Goal: Navigation & Orientation: Find specific page/section

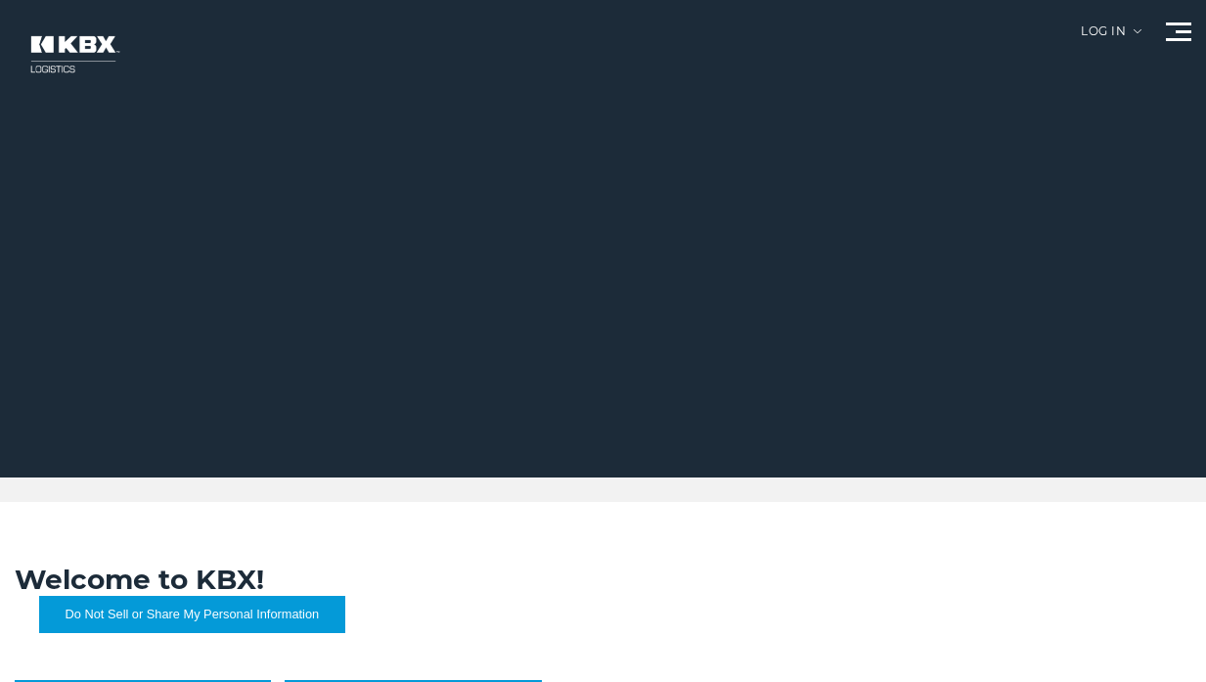
click at [1179, 16] on div at bounding box center [610, 238] width 1220 height 477
click at [1180, 35] on div at bounding box center [1178, 31] width 25 height 19
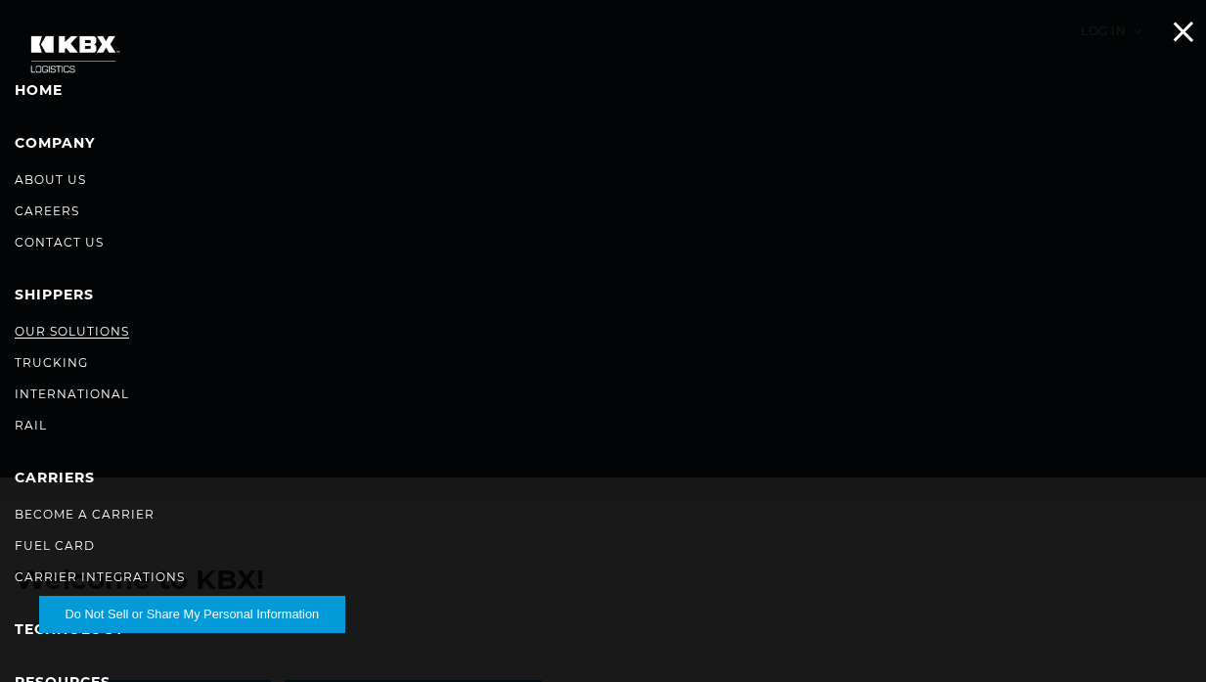
click at [62, 329] on link "Our Solutions" at bounding box center [72, 331] width 114 height 15
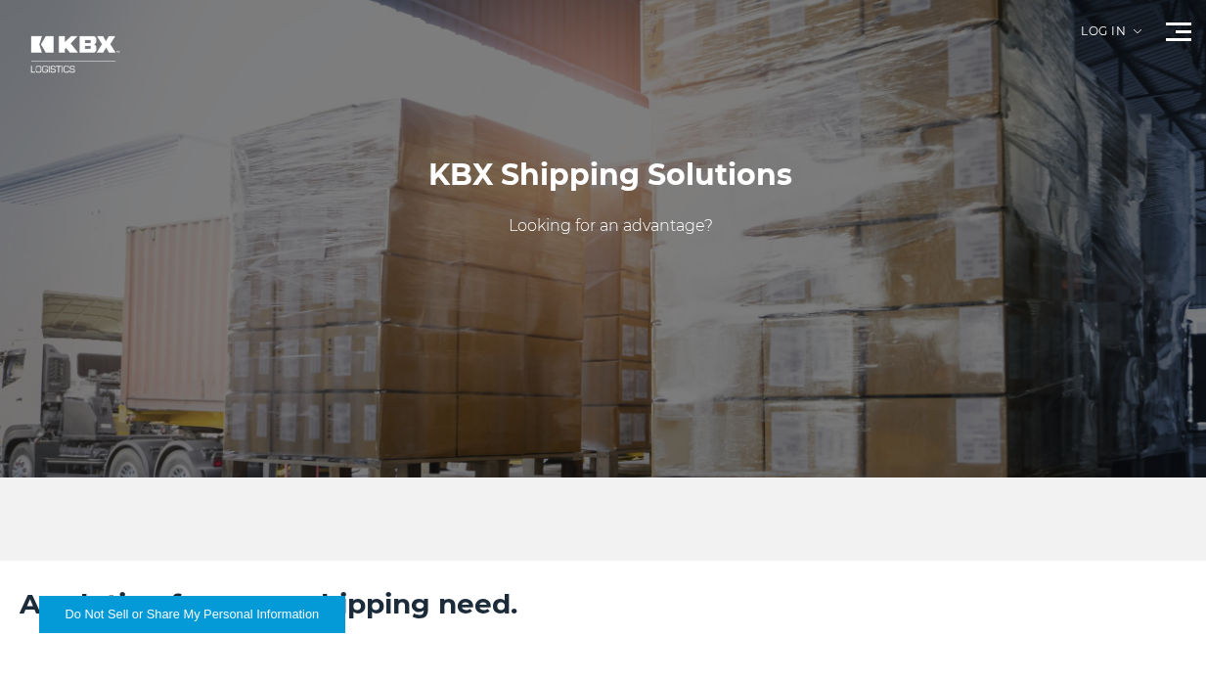
click at [1177, 31] on span at bounding box center [1183, 31] width 16 height 3
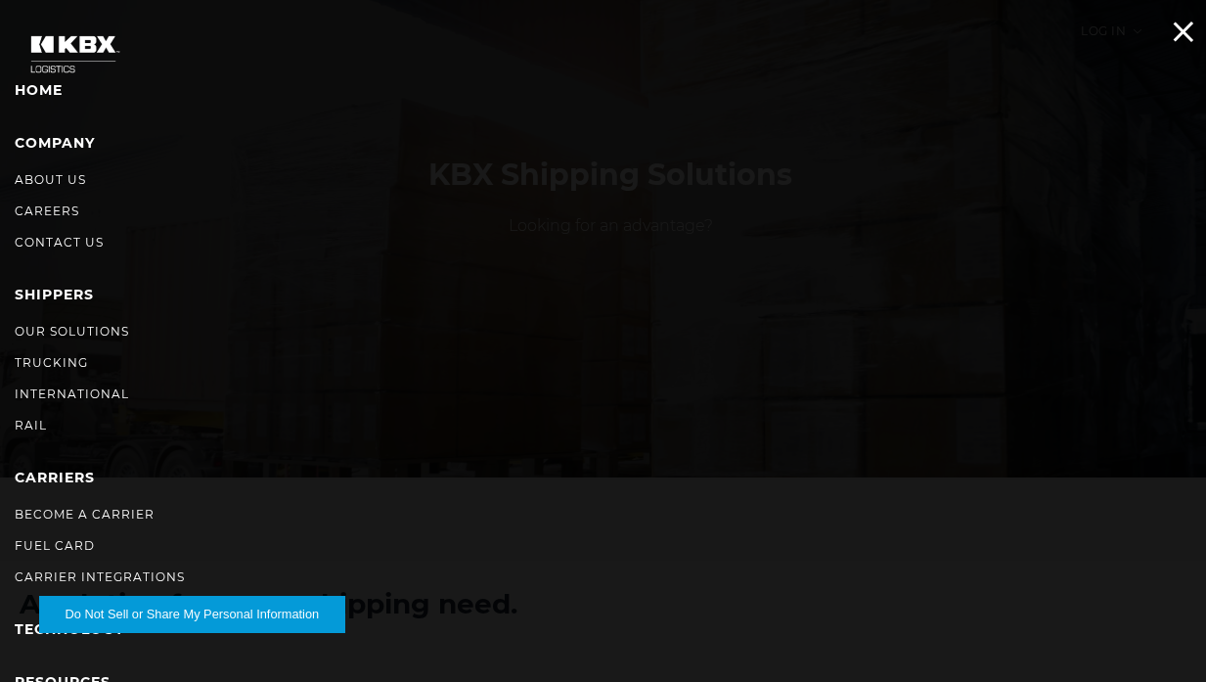
scroll to position [159, 0]
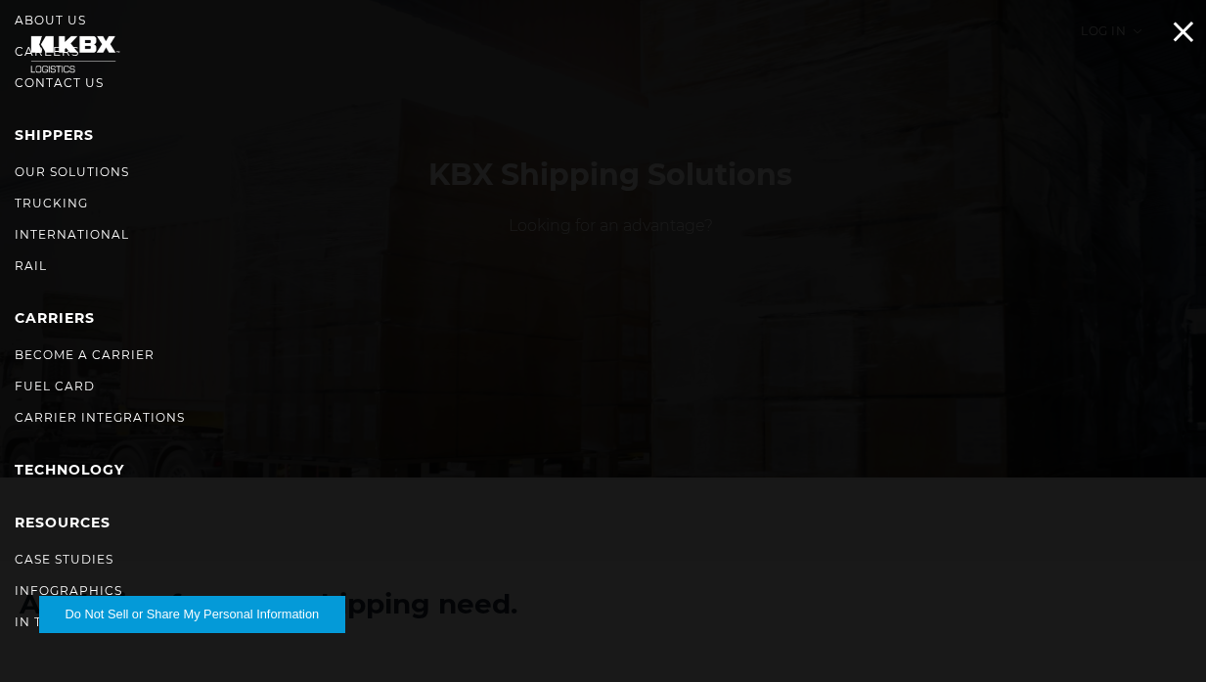
click at [1175, 32] on div at bounding box center [1178, 31] width 25 height 19
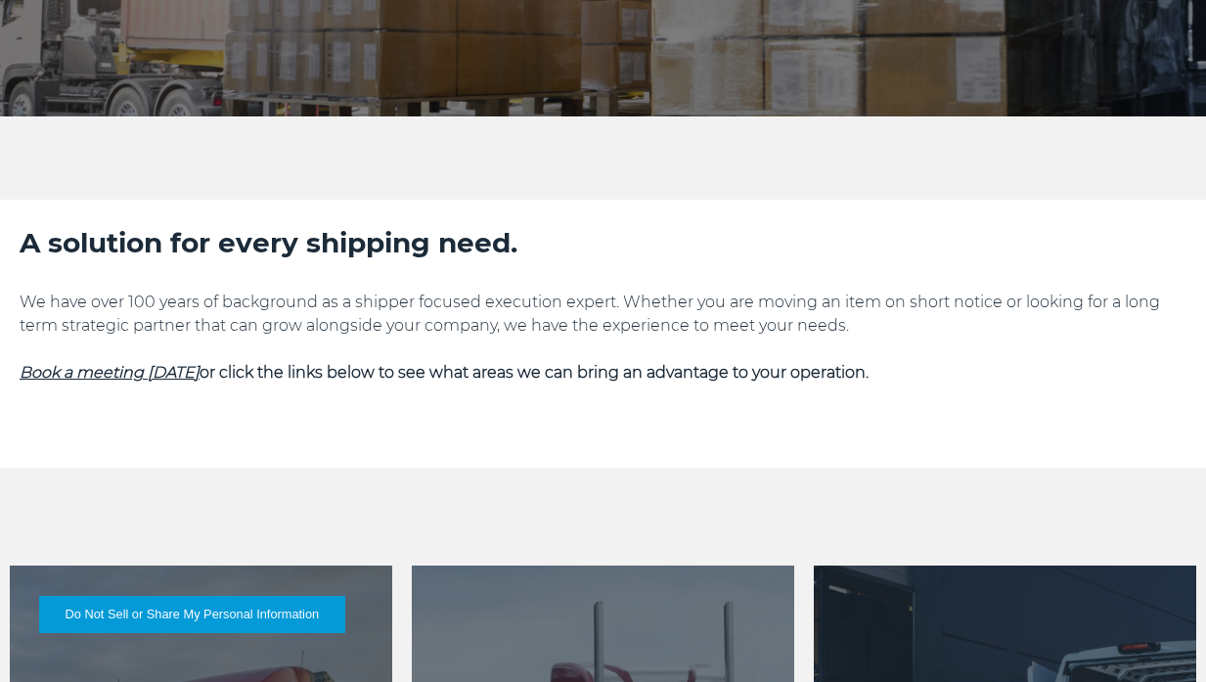
scroll to position [0, 0]
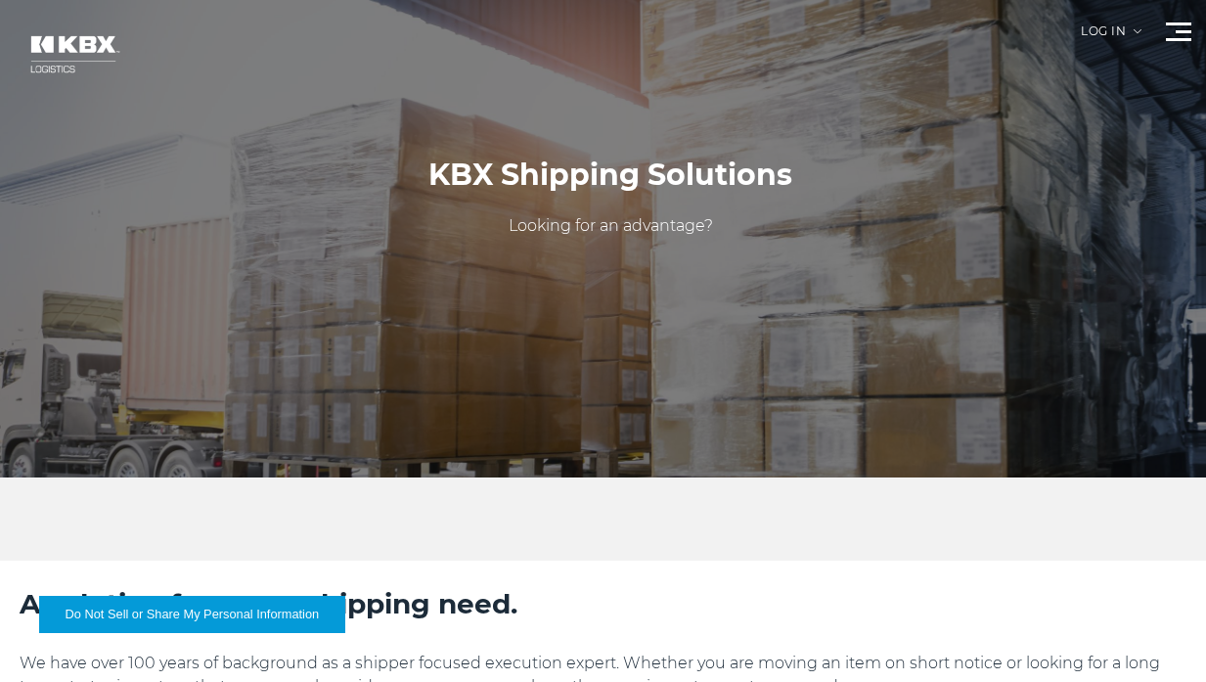
click at [1187, 23] on span at bounding box center [1178, 23] width 25 height 3
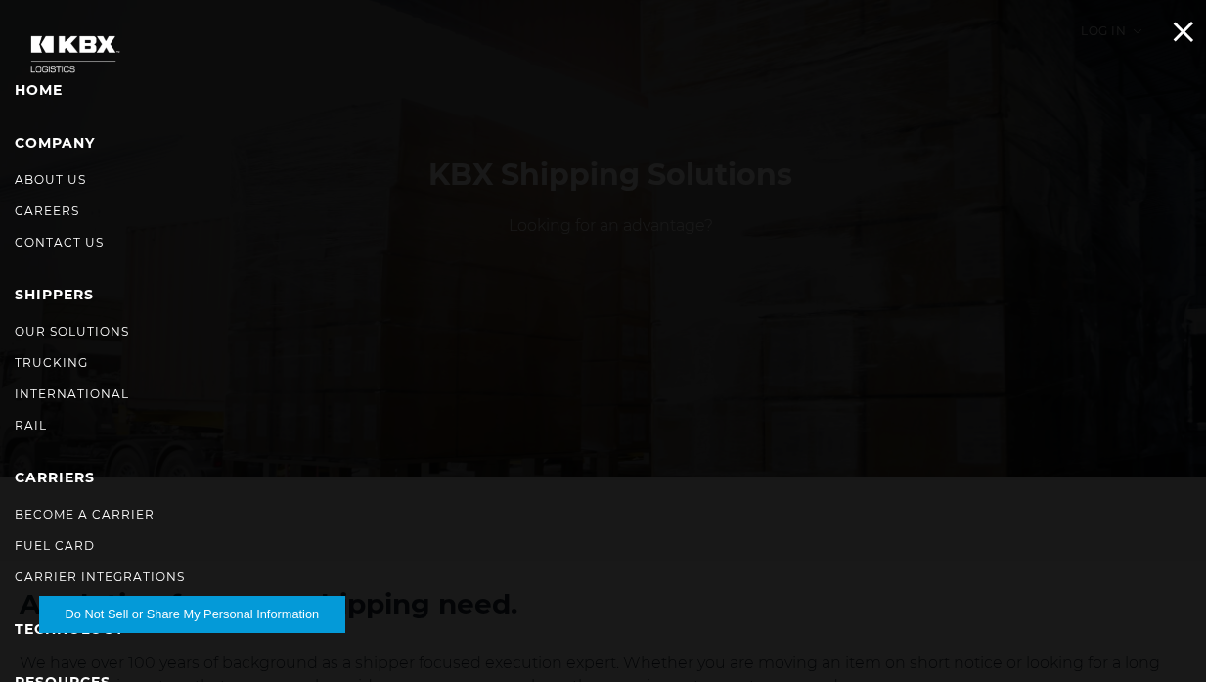
click at [1176, 24] on span at bounding box center [1183, 32] width 21 height 21
